Goal: Transaction & Acquisition: Book appointment/travel/reservation

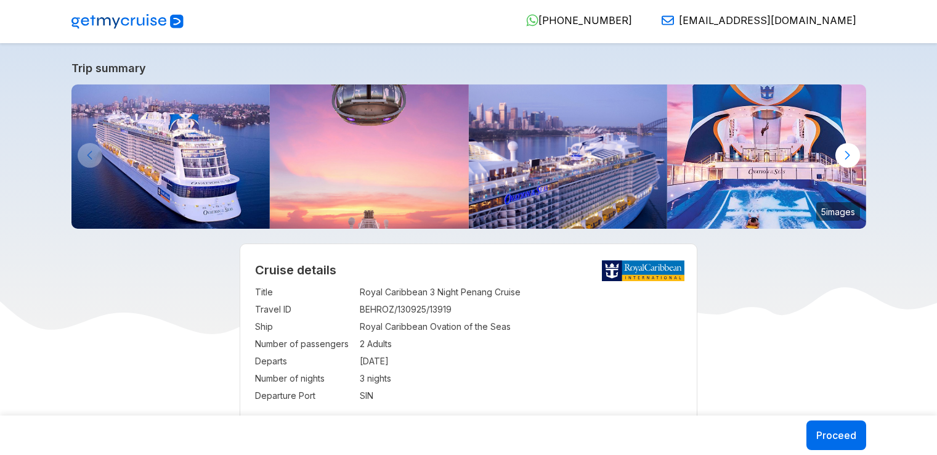
select select "**"
select select "*"
click at [847, 155] on div at bounding box center [848, 155] width 25 height 25
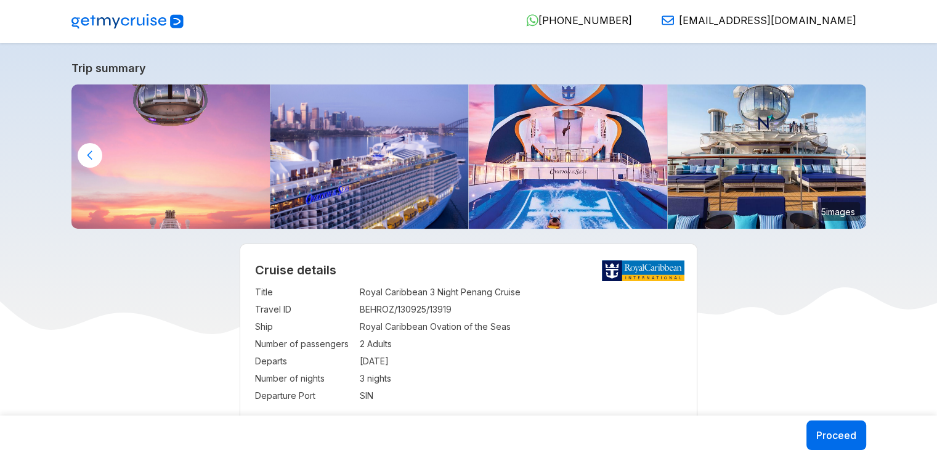
click at [218, 159] on img at bounding box center [170, 156] width 199 height 144
click at [362, 132] on img at bounding box center [369, 156] width 199 height 144
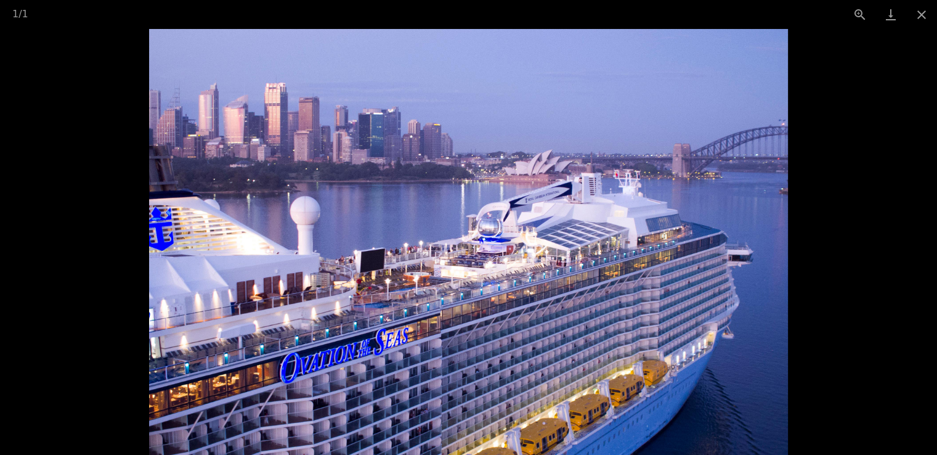
scroll to position [210, 0]
click at [301, 242] on img at bounding box center [468, 242] width 639 height 426
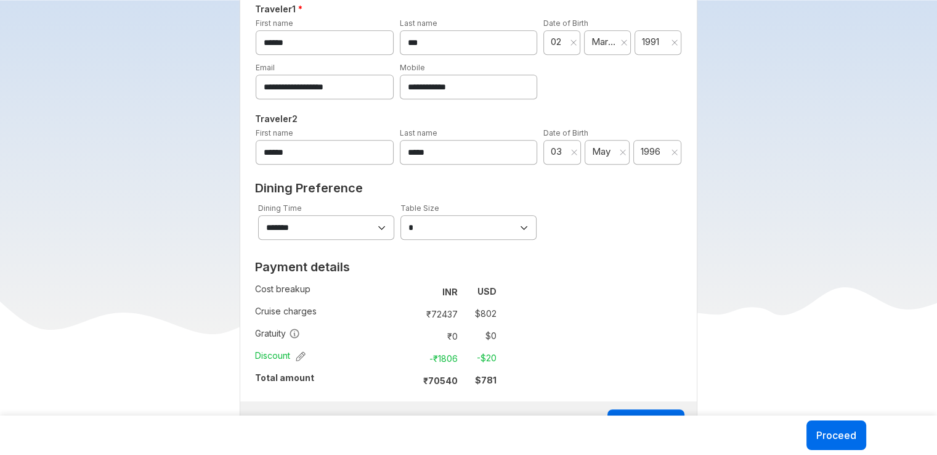
scroll to position [0, 0]
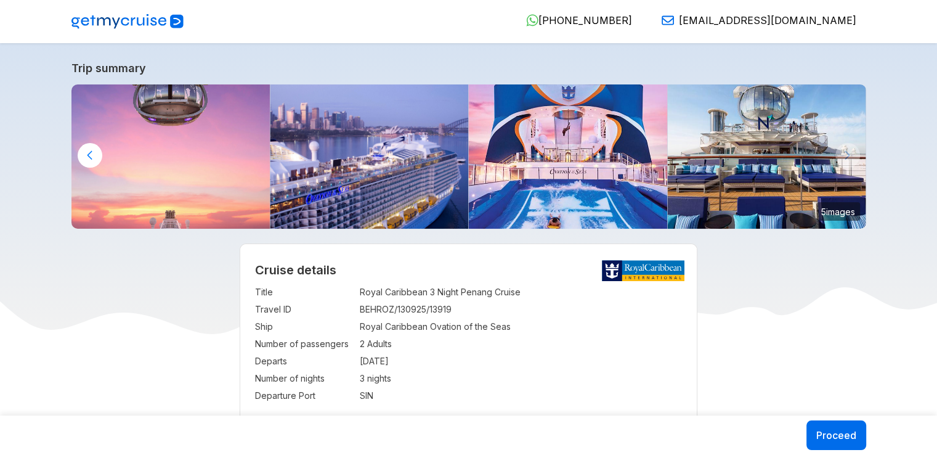
click at [561, 135] on img at bounding box center [568, 156] width 199 height 144
click at [777, 107] on img at bounding box center [767, 156] width 199 height 144
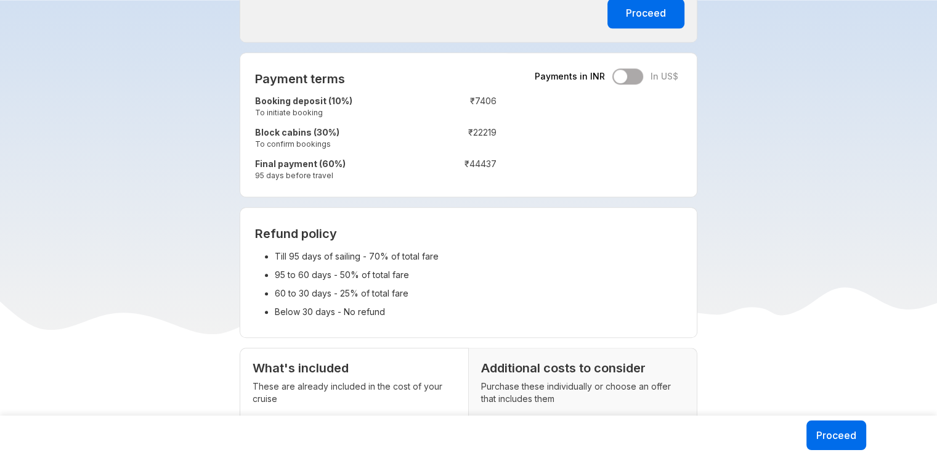
click at [422, 261] on li "Till 95 days of sailing - 70% of total fare" at bounding box center [478, 256] width 407 height 18
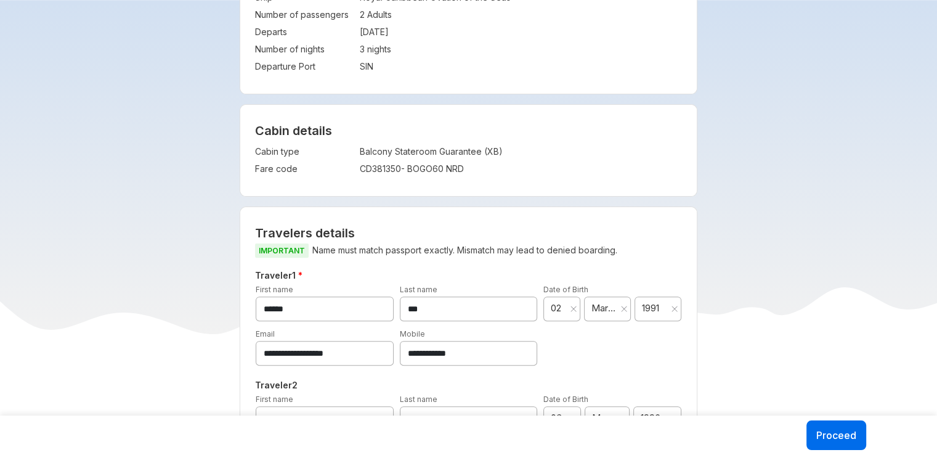
scroll to position [145, 0]
